Goal: Information Seeking & Learning: Learn about a topic

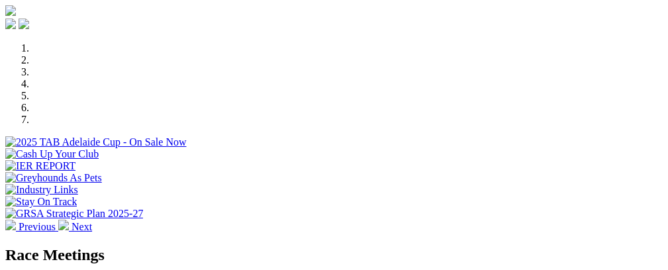
scroll to position [364, 0]
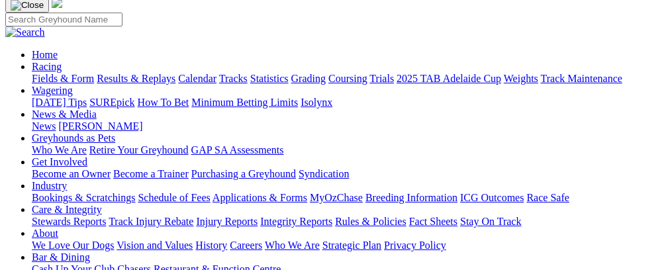
scroll to position [180, 0]
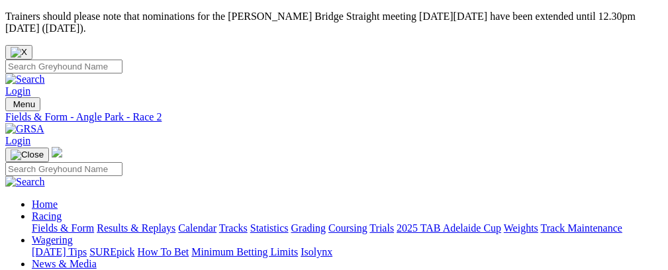
scroll to position [75, 0]
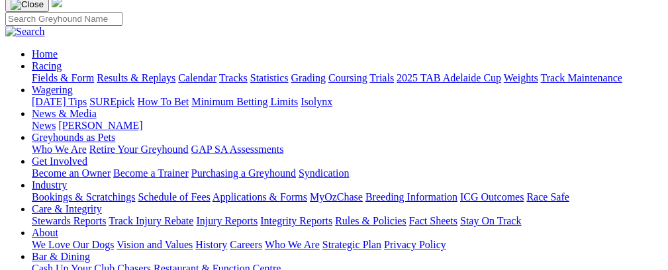
scroll to position [117, 0]
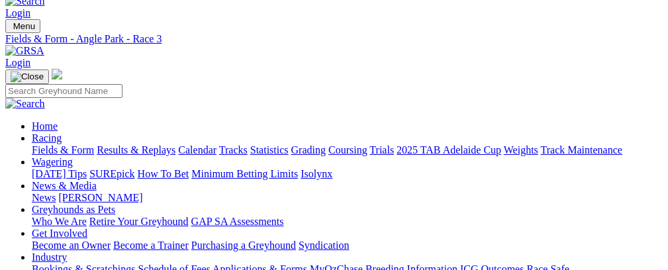
scroll to position [51, 0]
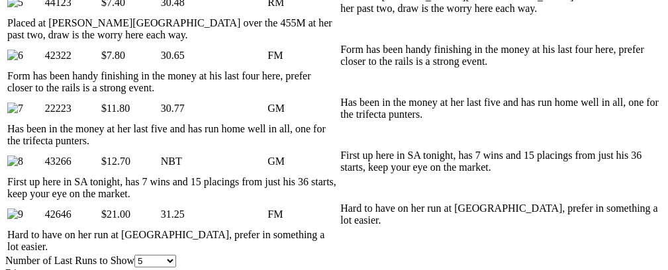
scroll to position [1024, 0]
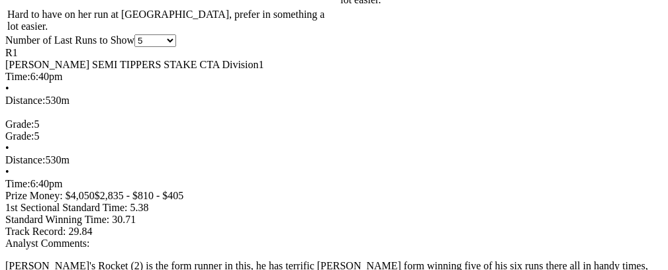
scroll to position [1241, 0]
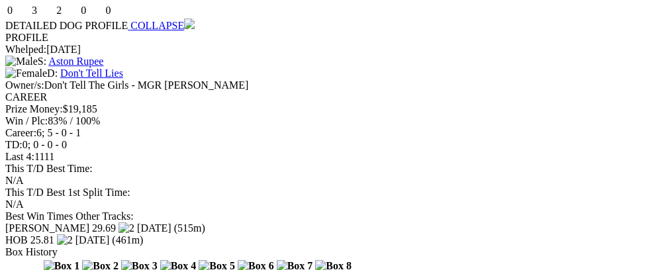
scroll to position [2678, 0]
